Goal: Transaction & Acquisition: Download file/media

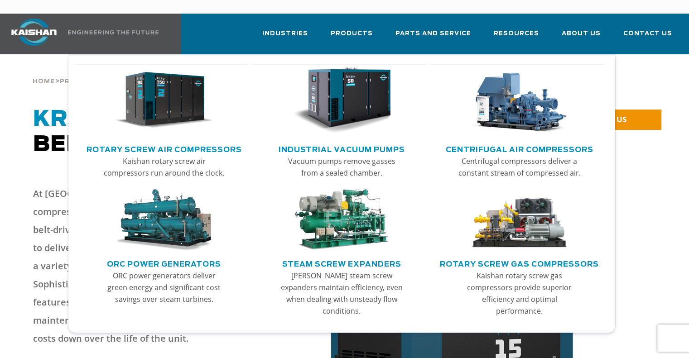
click at [165, 142] on link "Rotary Screw Air Compressors" at bounding box center [164, 149] width 155 height 14
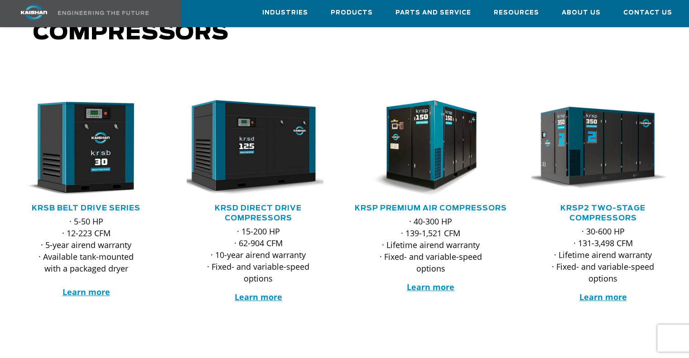
scroll to position [120, 0]
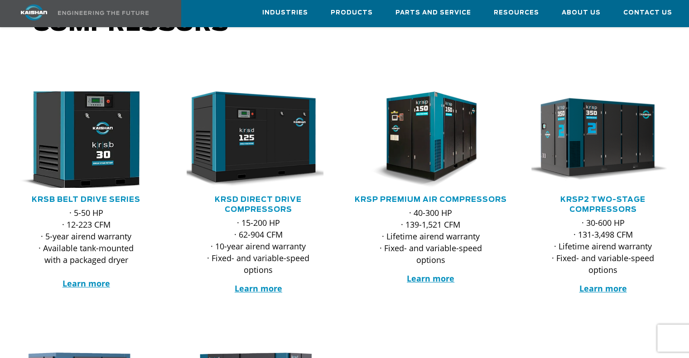
click at [84, 155] on img at bounding box center [79, 140] width 158 height 106
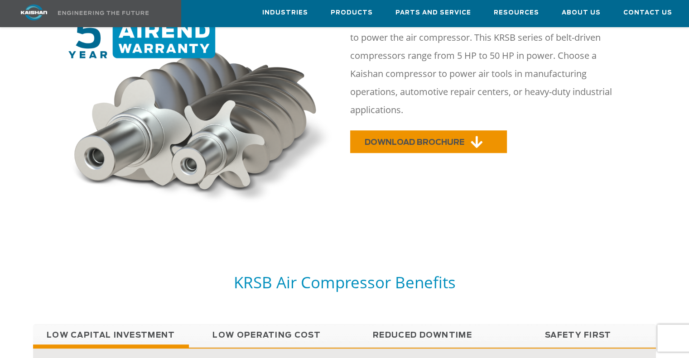
scroll to position [494, 0]
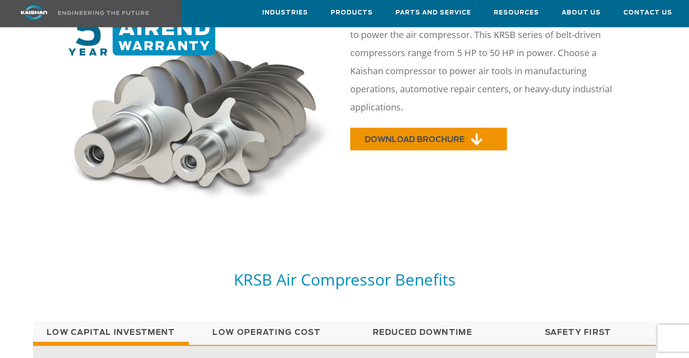
click at [437, 136] on span "DOWNLOAD BROCHURE" at bounding box center [415, 140] width 100 height 8
